Goal: Navigation & Orientation: Find specific page/section

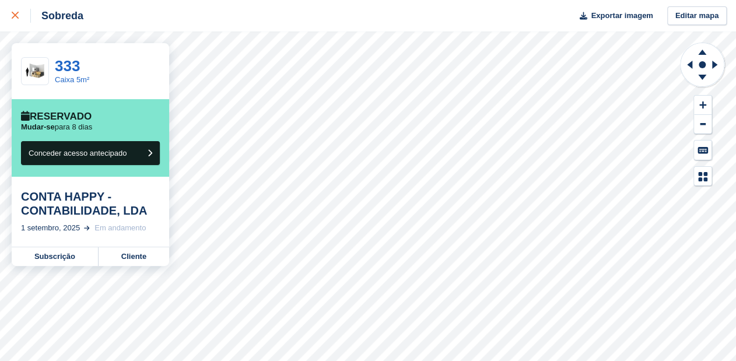
click at [13, 12] on div at bounding box center [21, 16] width 19 height 14
click at [13, 11] on div at bounding box center [21, 16] width 19 height 14
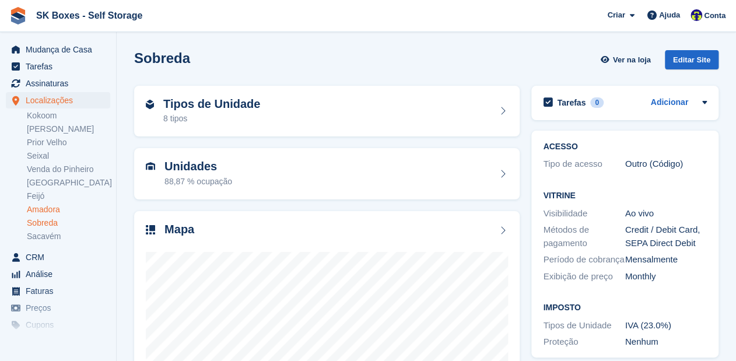
click at [57, 208] on link "Amadora" at bounding box center [68, 209] width 83 height 11
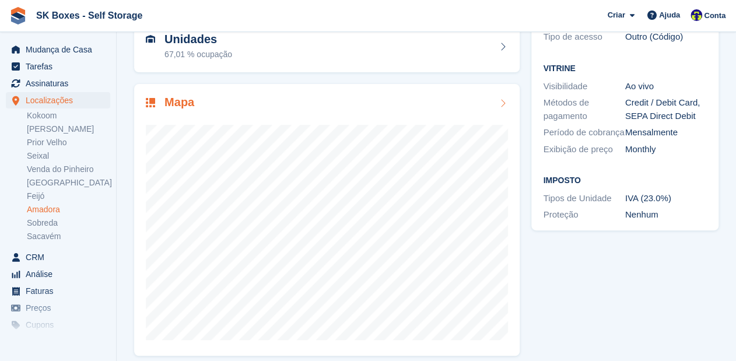
scroll to position [136, 0]
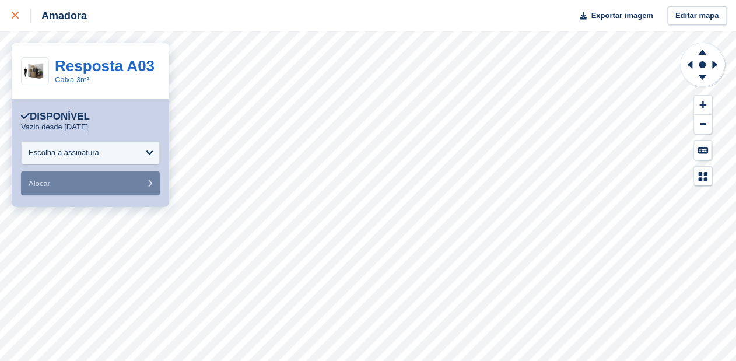
click at [18, 18] on div at bounding box center [21, 16] width 19 height 14
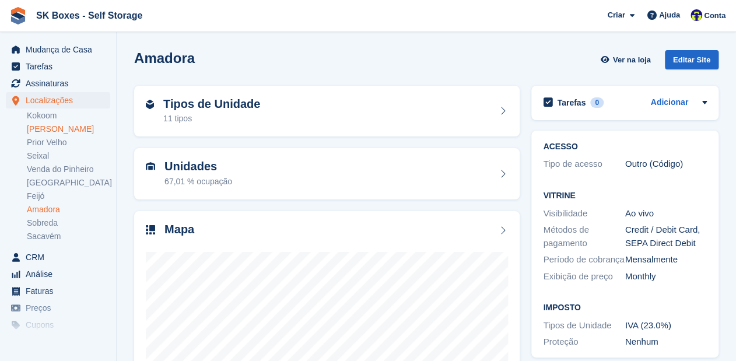
click at [50, 127] on link "Amadora II" at bounding box center [68, 129] width 83 height 11
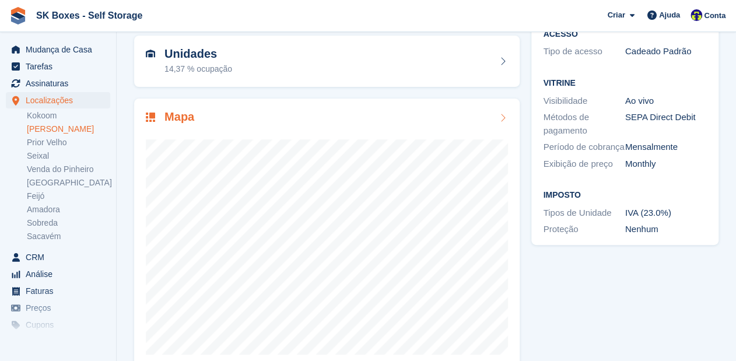
scroll to position [136, 0]
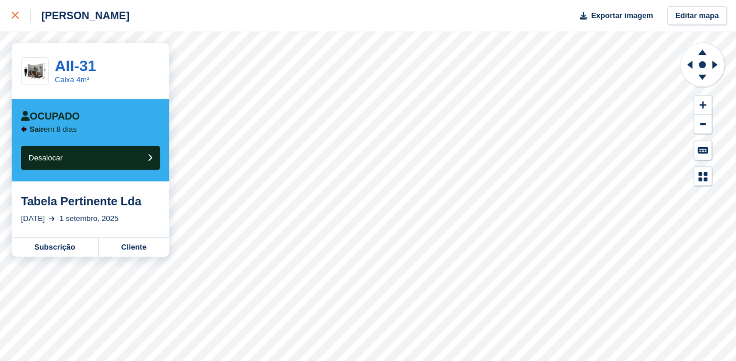
click at [14, 12] on icon at bounding box center [15, 15] width 7 height 7
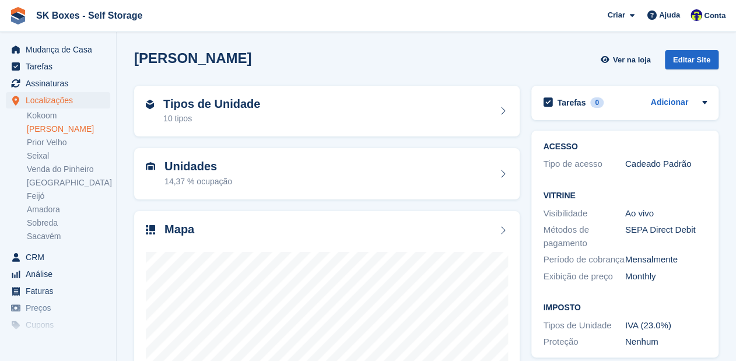
click at [49, 188] on ul "Kokoom Amadora II [GEOGRAPHIC_DATA] [GEOGRAPHIC_DATA] [GEOGRAPHIC_DATA] [GEOGRA…" at bounding box center [71, 176] width 89 height 134
click at [48, 184] on link "[GEOGRAPHIC_DATA]" at bounding box center [68, 182] width 83 height 11
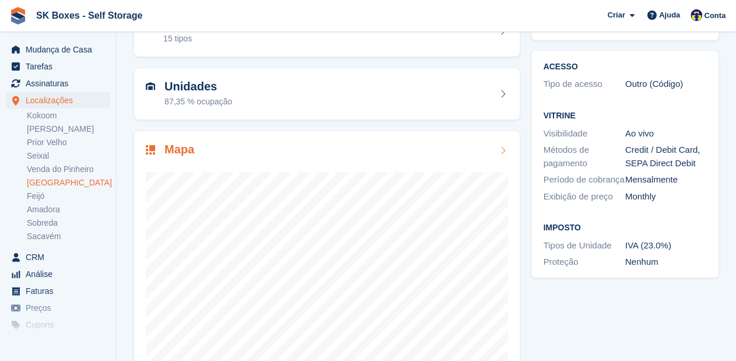
scroll to position [93, 0]
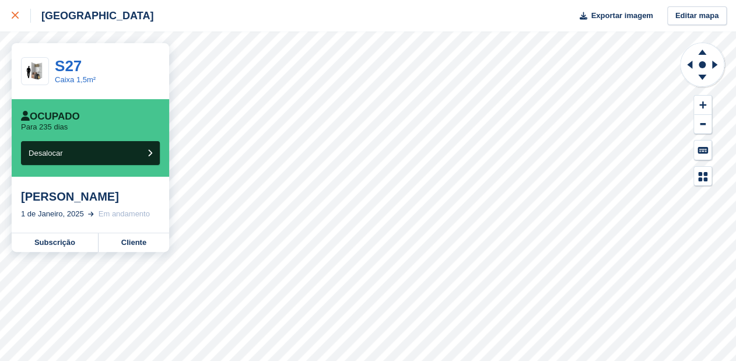
click at [13, 16] on icon at bounding box center [15, 15] width 7 height 7
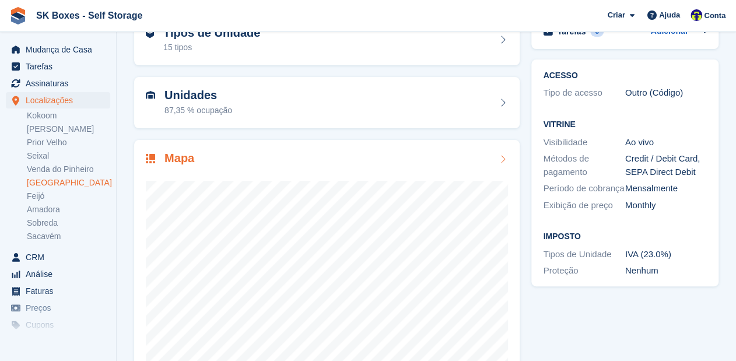
scroll to position [93, 0]
